Goal: Information Seeking & Learning: Learn about a topic

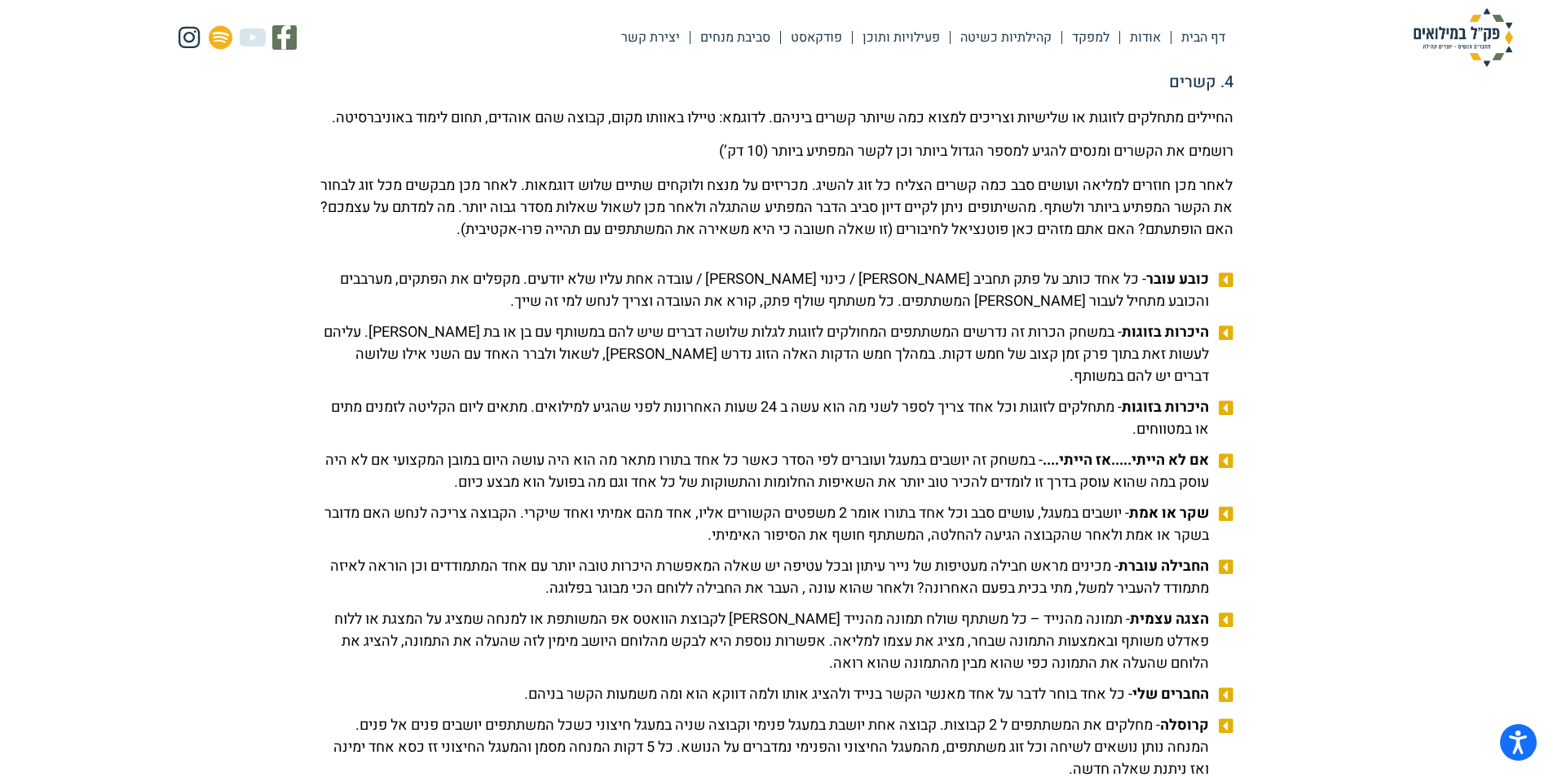
scroll to position [1631, 0]
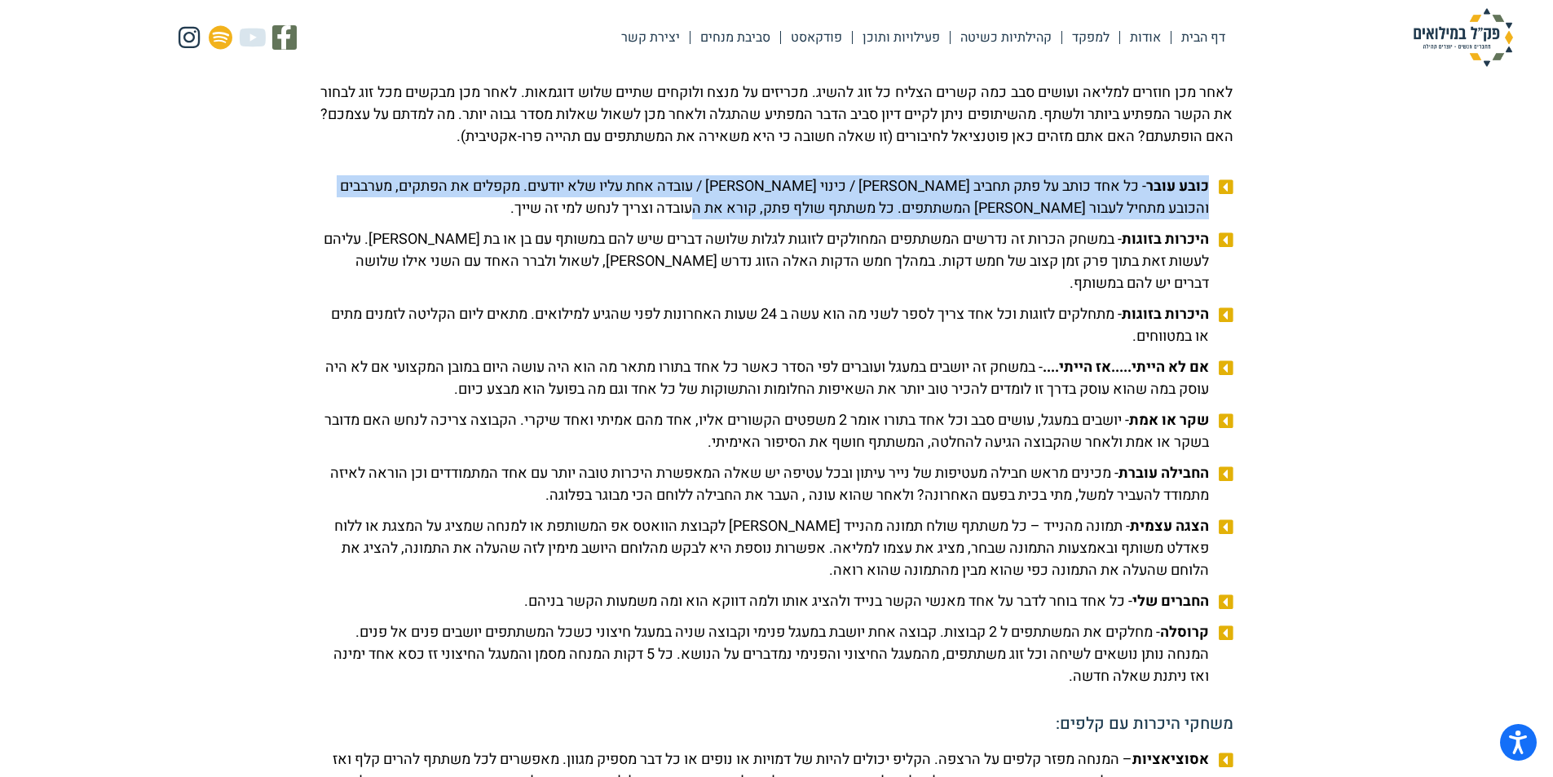
drag, startPoint x: 1207, startPoint y: 201, endPoint x: 730, endPoint y: 227, distance: 476.8
click at [730, 219] on span "כובע עובר - כל אחד כותב על פתק תחביב [PERSON_NAME] / כינוי [PERSON_NAME] / עובד…" at bounding box center [766, 197] width 893 height 44
copy span "כובע עובר - כל אחד כותב על פתק תחביב [PERSON_NAME] / כינוי [PERSON_NAME] / עובד…"
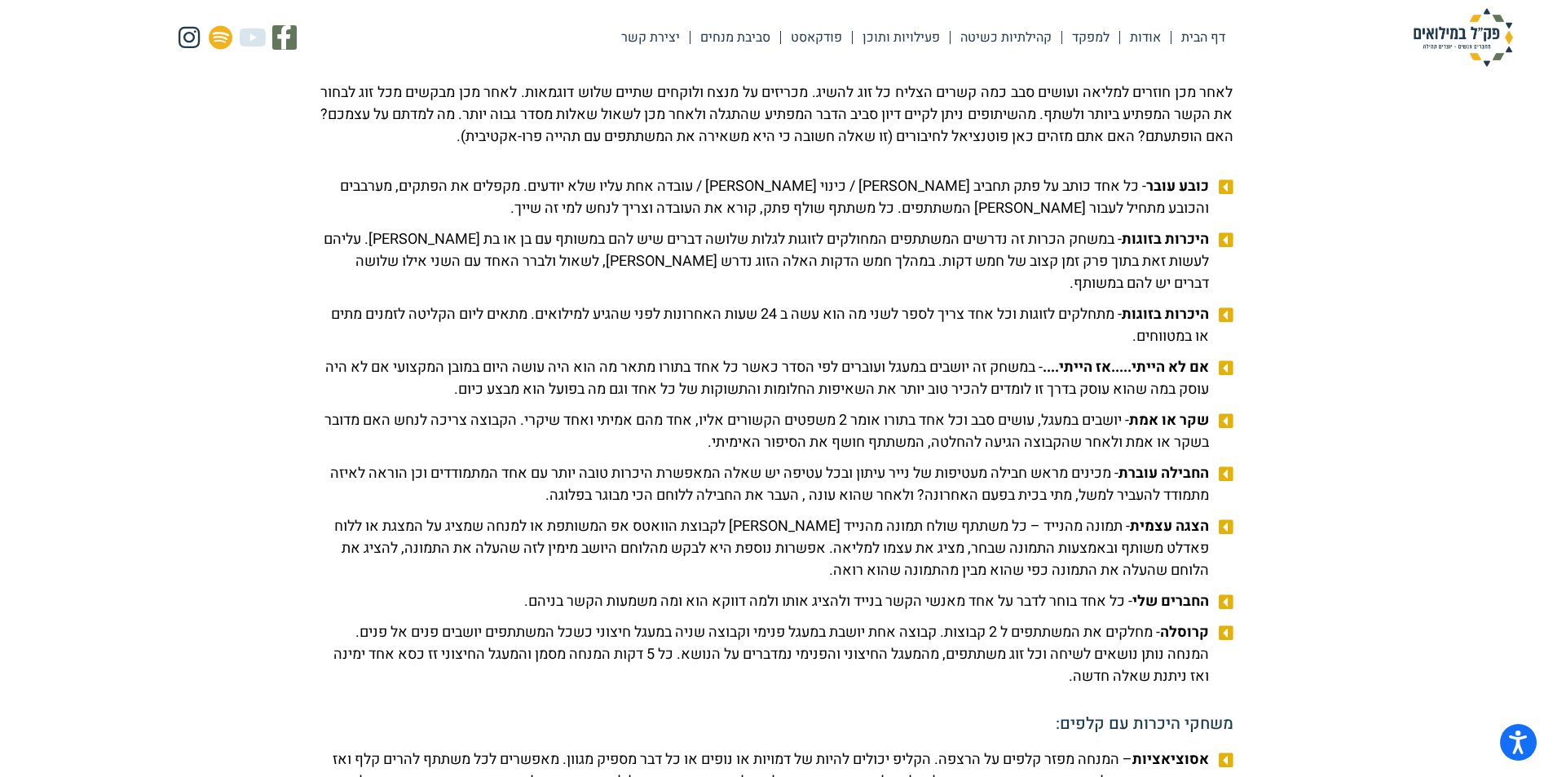
click at [856, 581] on span "הצגה עצמית - תמונה מהנייד – כל משתתף שולח תמונה מהנייד [PERSON_NAME] לקבוצת הוו…" at bounding box center [766, 548] width 893 height 66
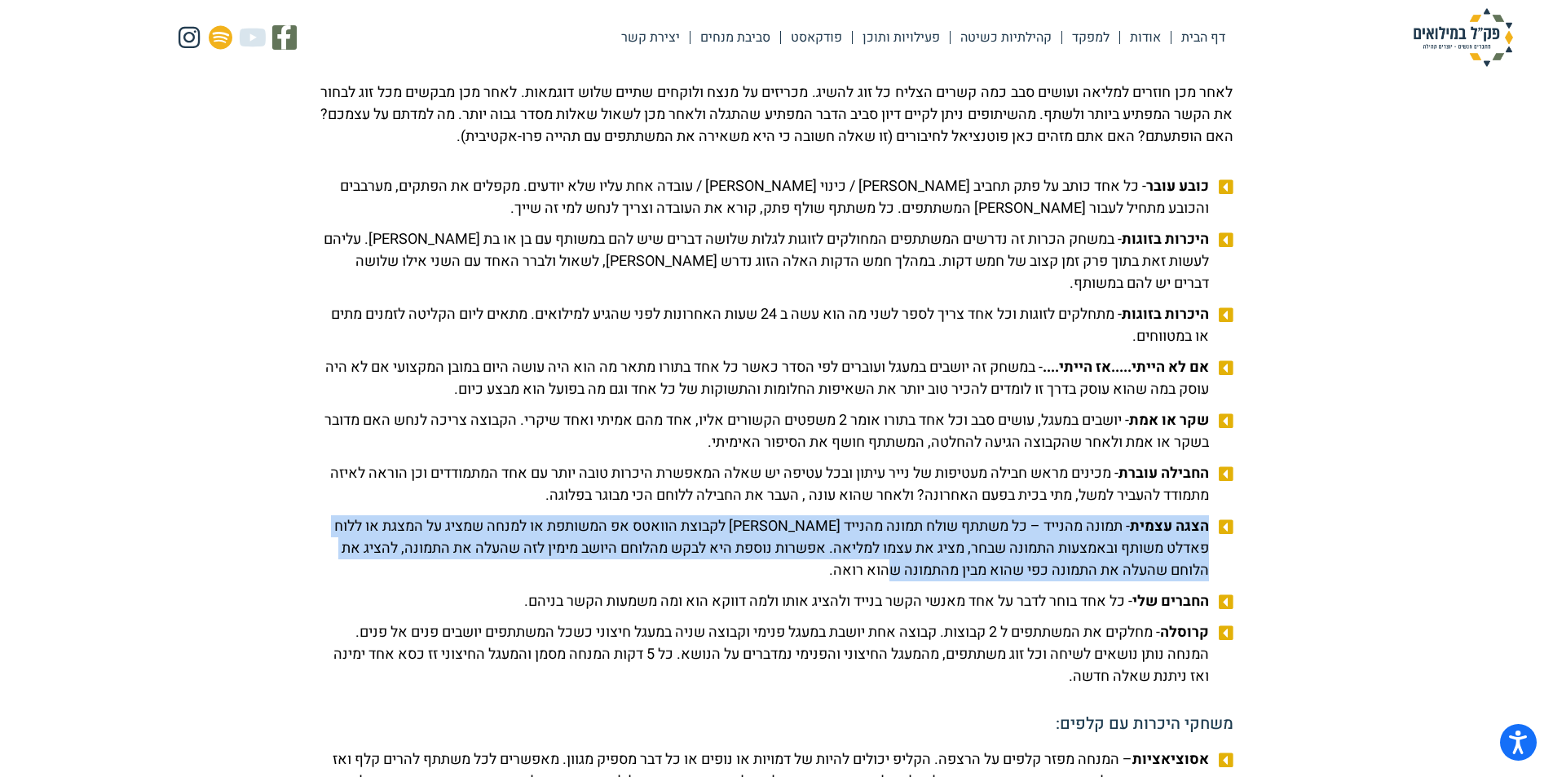
drag, startPoint x: 858, startPoint y: 594, endPoint x: 1210, endPoint y: 536, distance: 356.0
click at [1210, 536] on span "הצגה עצמית - תמונה מהנייד – כל משתתף שולח תמונה מהנייד [PERSON_NAME] לקבוצת הוו…" at bounding box center [766, 548] width 893 height 66
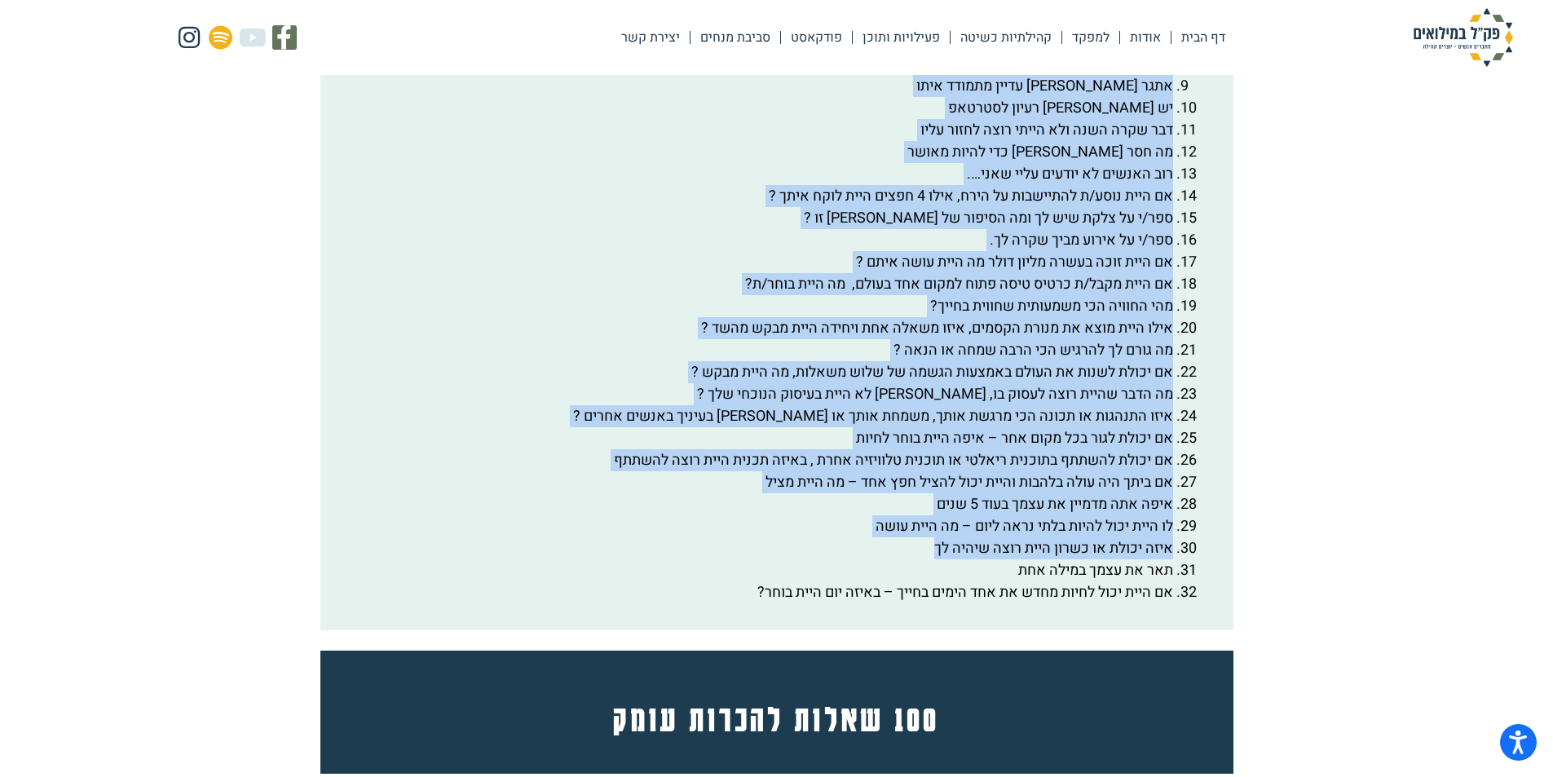
scroll to position [3016, 0]
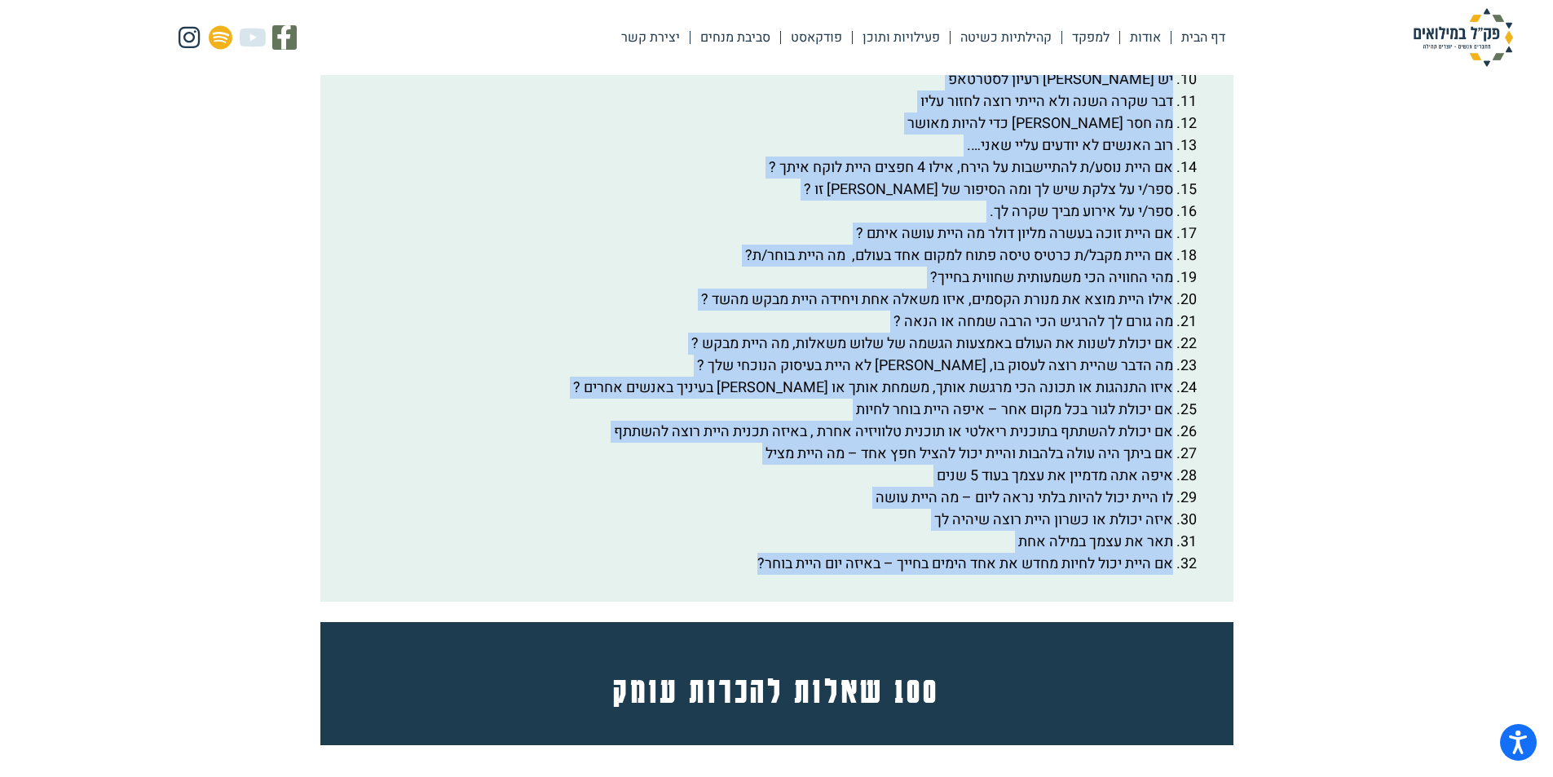
drag, startPoint x: 1198, startPoint y: 130, endPoint x: 743, endPoint y: 614, distance: 665.0
click at [743, 575] on div "בנק שאלות לכל המשחקים [PERSON_NAME] נדרשת שאילת שאלות: הדבר הטוב ביותר שקרה [PE…" at bounding box center [776, 204] width 858 height 741
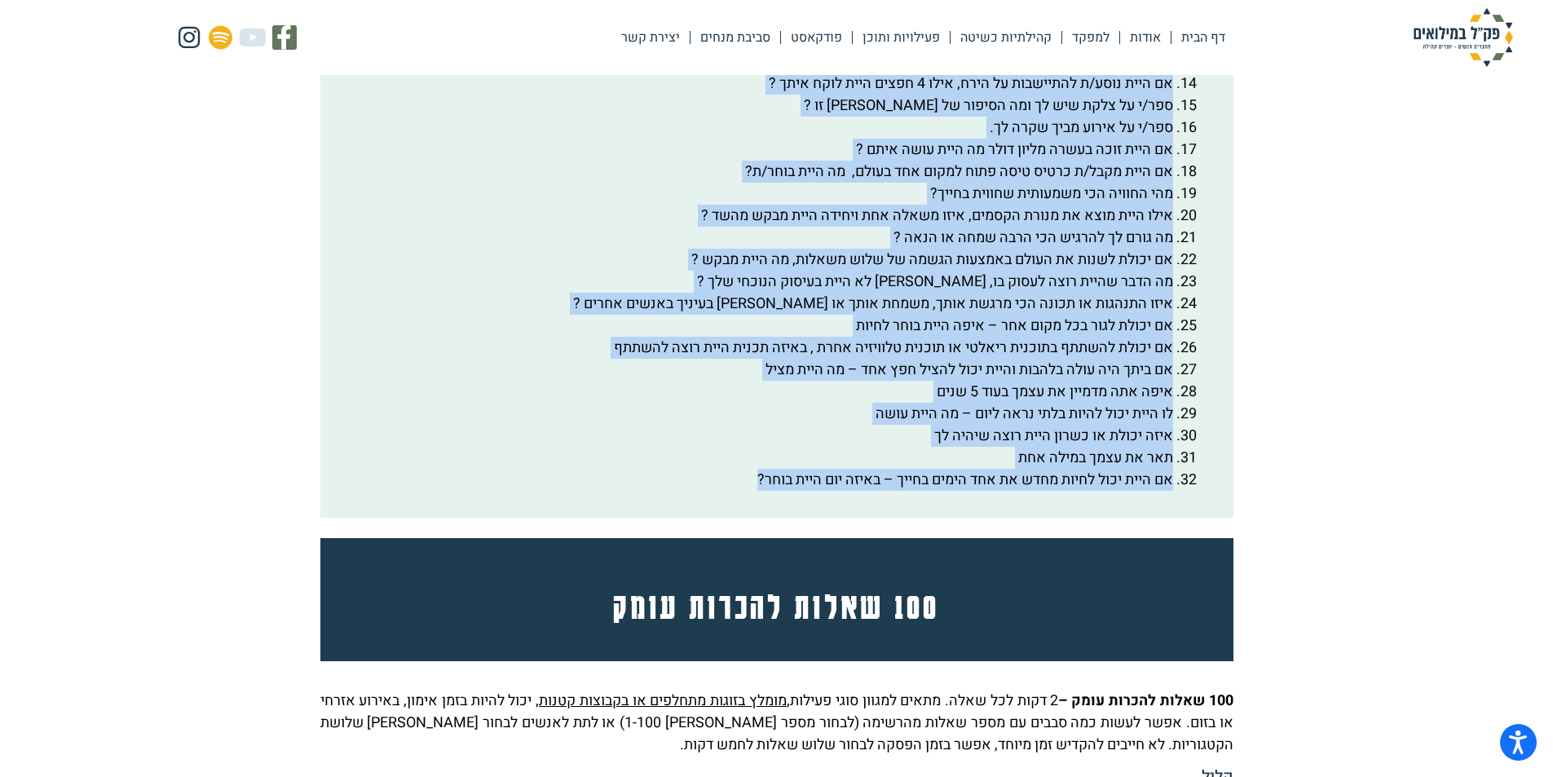
scroll to position [3179, 0]
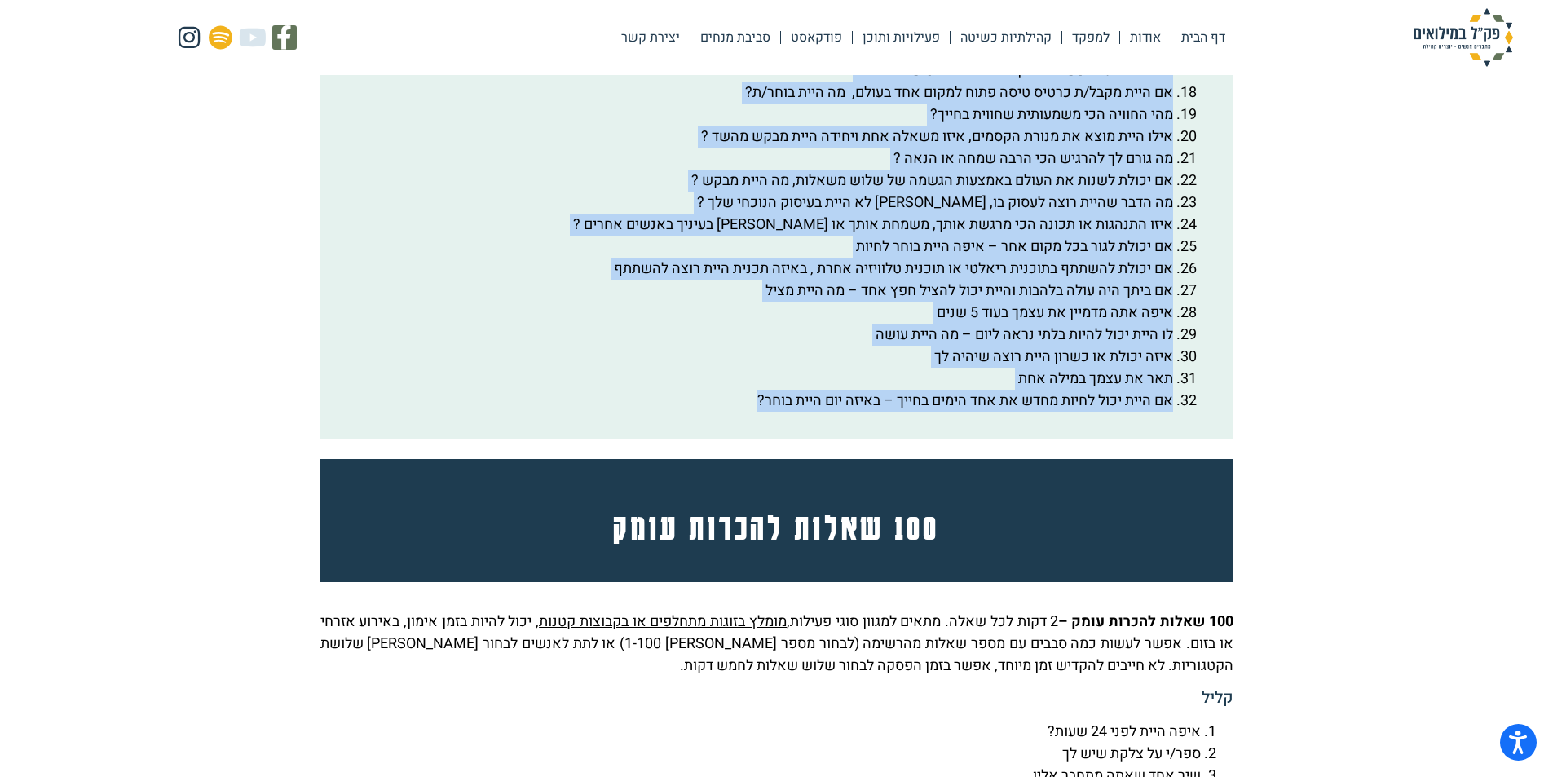
copy div "lor ipsum dol sitamet con adipi elits doeiu: temp inci utlab etdo ma aliq eni a…"
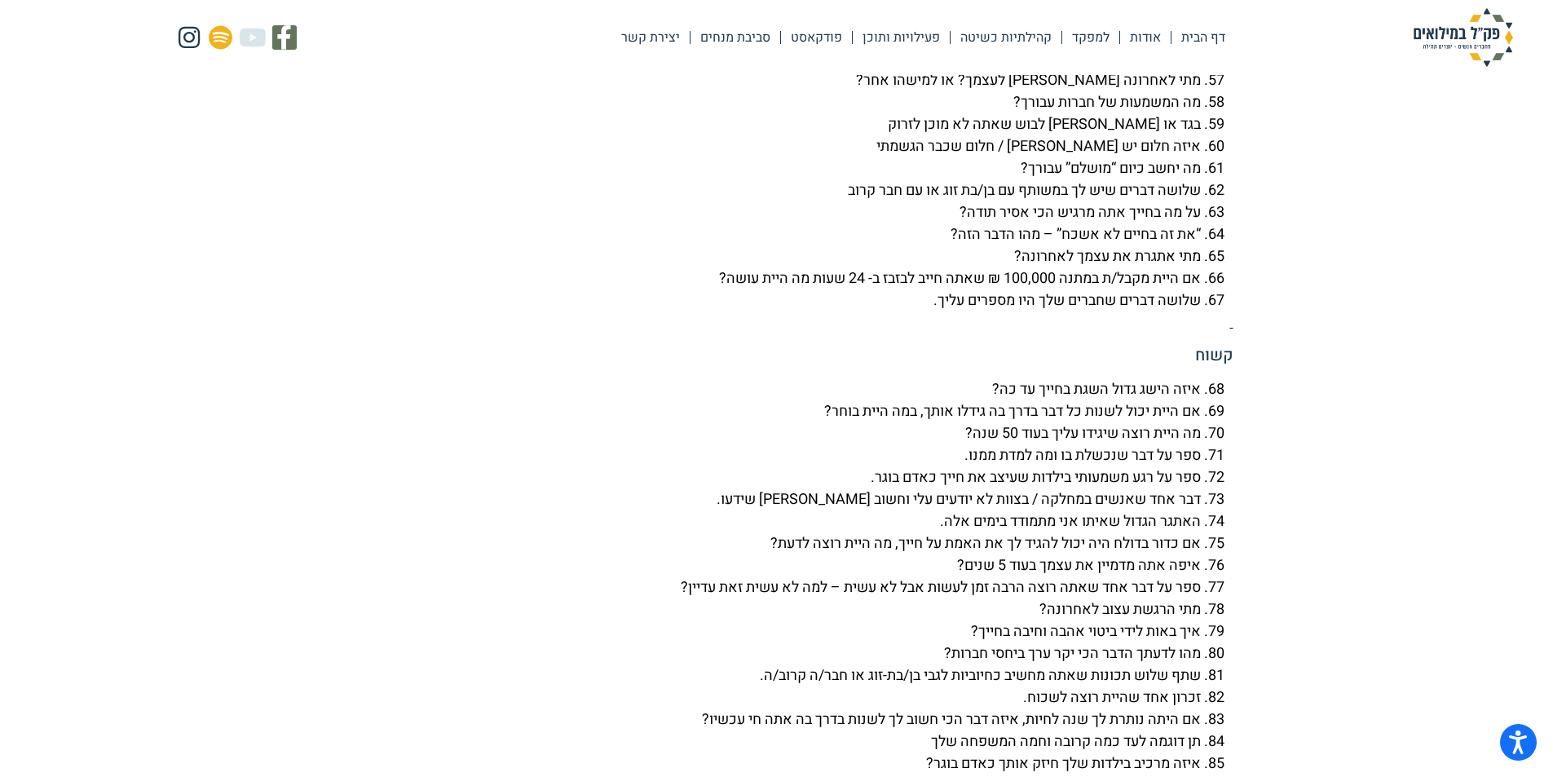
scroll to position [5136, 0]
